Goal: Task Accomplishment & Management: Manage account settings

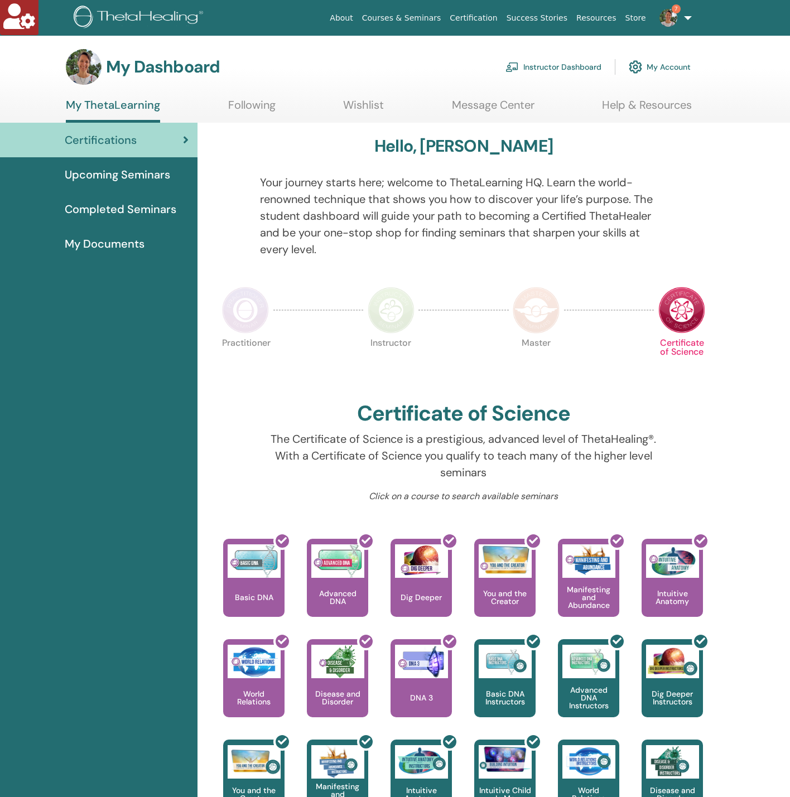
click at [533, 73] on link "Instructor Dashboard" at bounding box center [553, 67] width 96 height 25
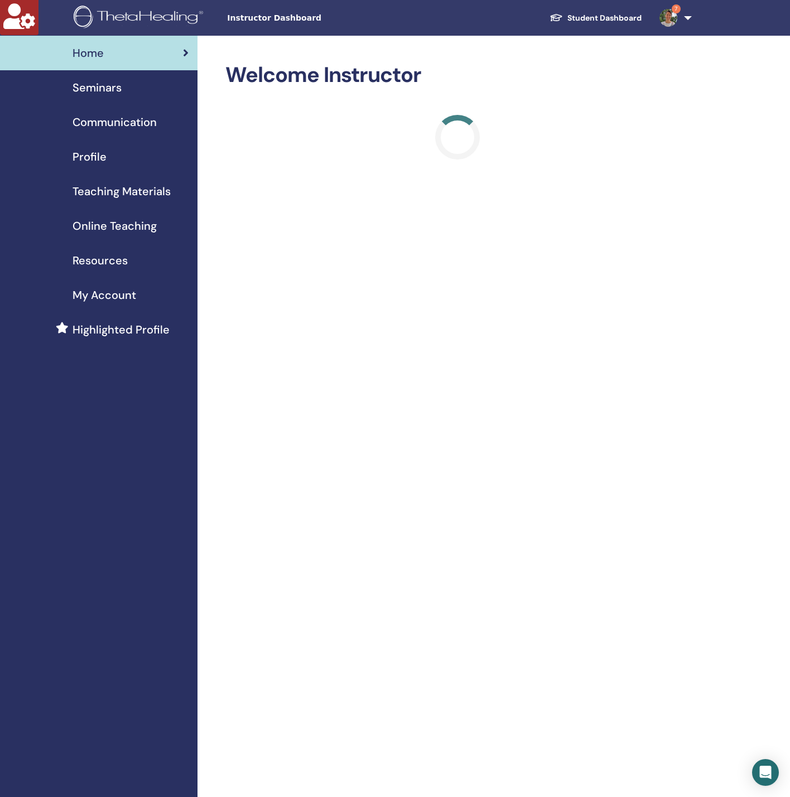
click at [90, 89] on span "Seminars" at bounding box center [97, 87] width 49 height 17
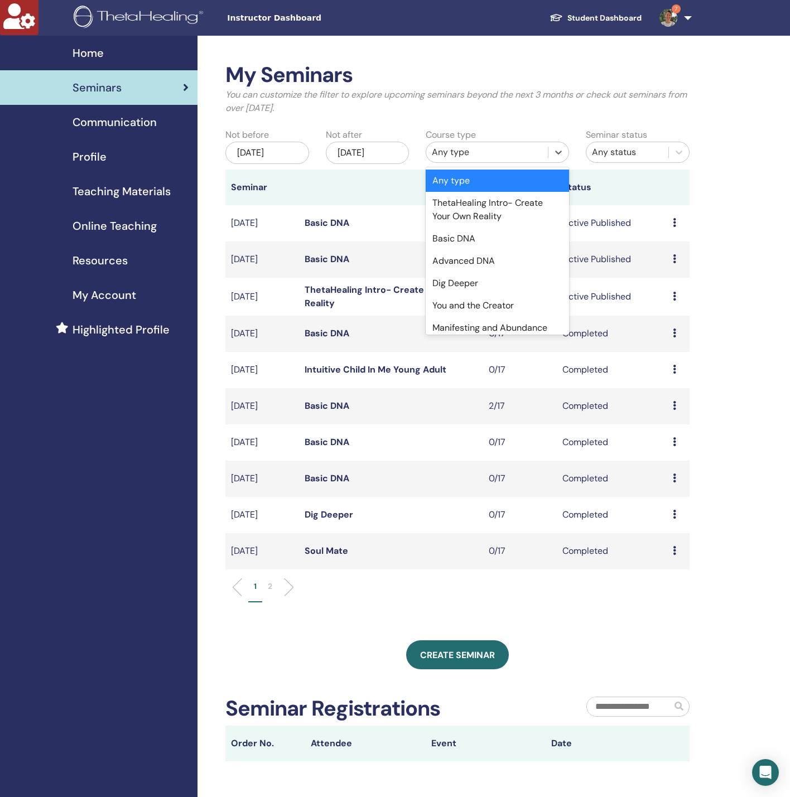
click at [451, 151] on div "Any type" at bounding box center [487, 152] width 110 height 13
click at [348, 287] on link "ThetaHealing Intro- Create Your Own Reality" at bounding box center [387, 296] width 164 height 25
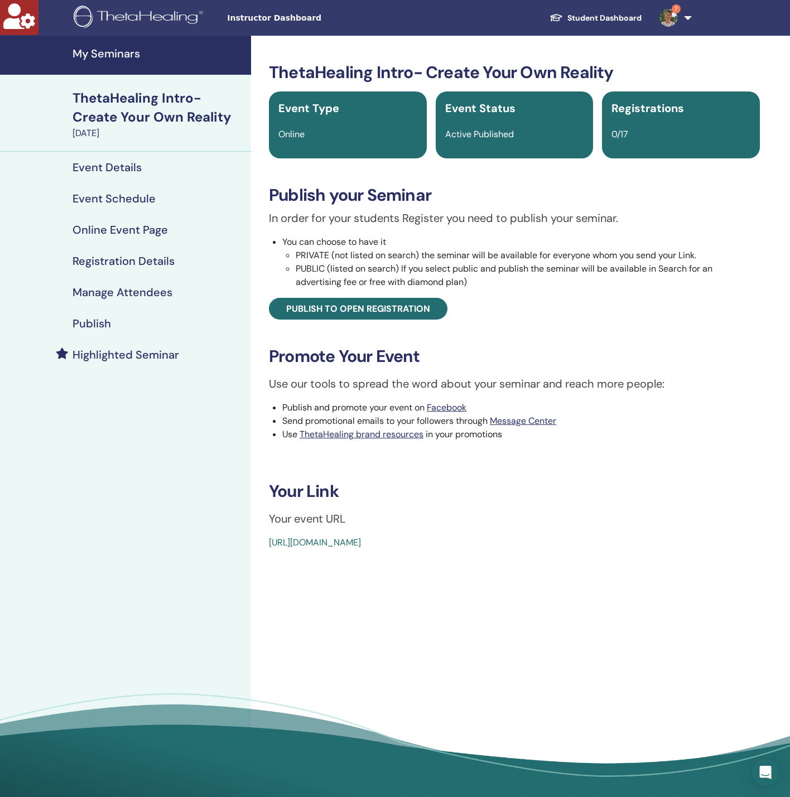
click at [165, 274] on link "Registration Details" at bounding box center [125, 260] width 251 height 31
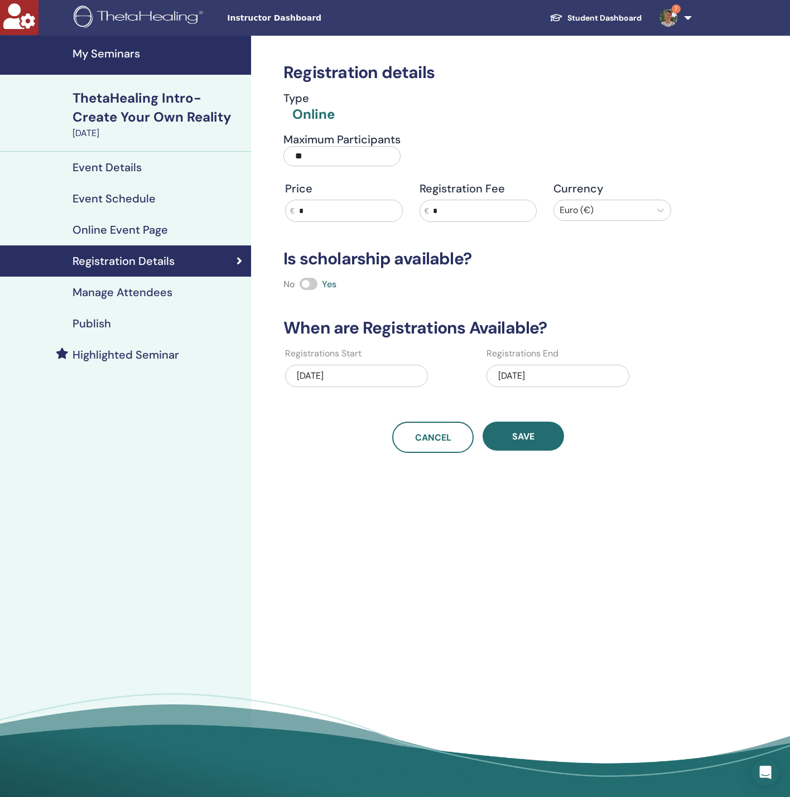
click at [153, 286] on h4 "Manage Attendees" at bounding box center [123, 292] width 100 height 13
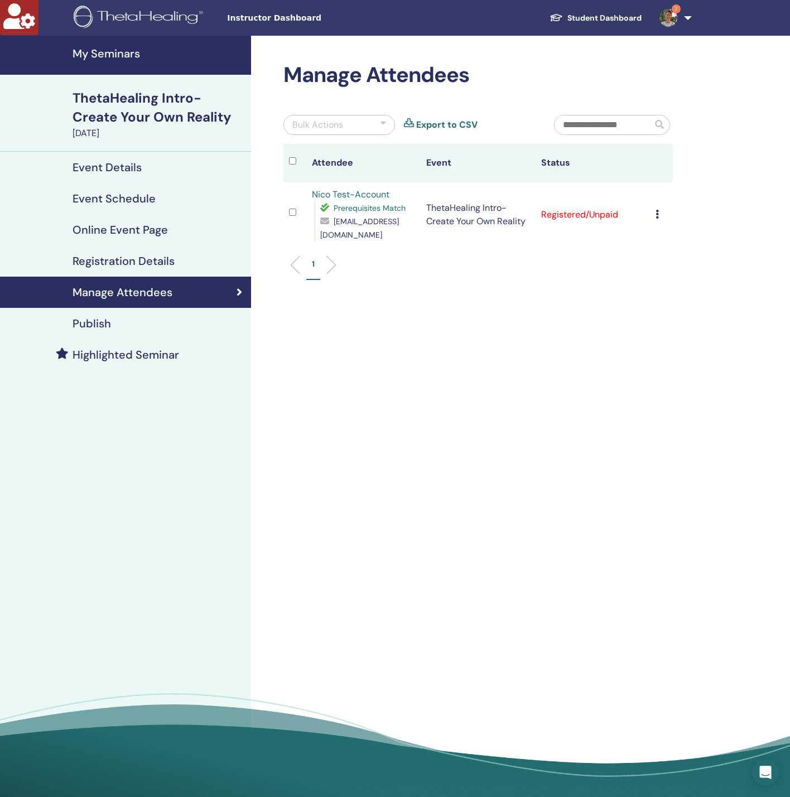
click at [654, 210] on td "Cancel Registration Do not auto-certify Mark as Paid Mark as Unpaid Mark as Abs…" at bounding box center [661, 214] width 23 height 65
click at [656, 210] on icon at bounding box center [656, 214] width 3 height 9
click at [681, 323] on link "Download Certificate" at bounding box center [673, 326] width 86 height 12
click at [657, 211] on icon at bounding box center [656, 214] width 3 height 9
click at [659, 305] on p "Complete and Certify" at bounding box center [675, 304] width 88 height 13
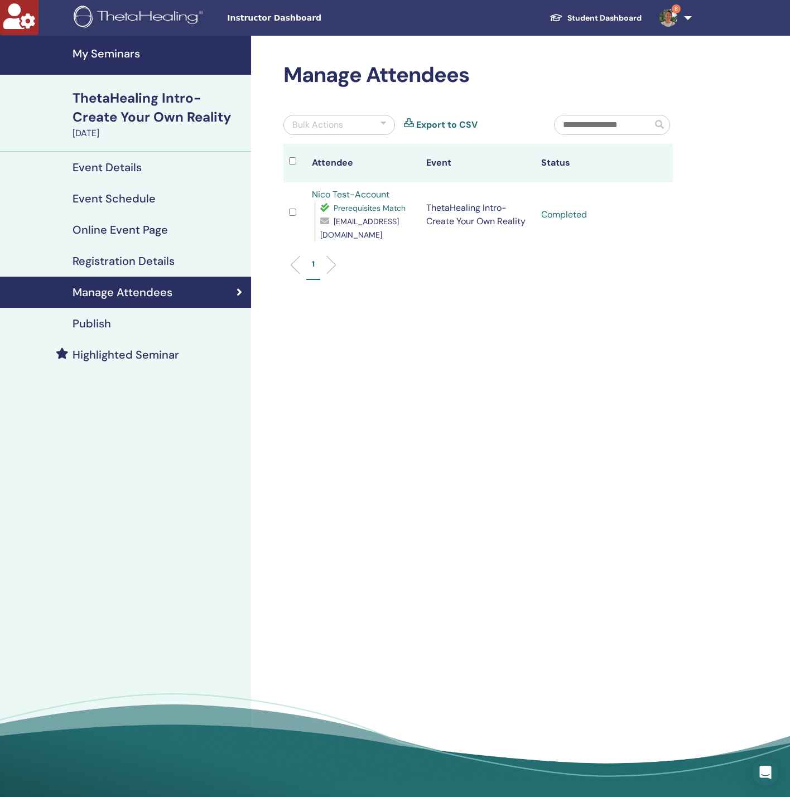
click at [580, 213] on td "Completed" at bounding box center [592, 214] width 114 height 65
click at [543, 213] on td "Completed" at bounding box center [592, 214] width 114 height 65
